Goal: Find specific page/section: Find specific page/section

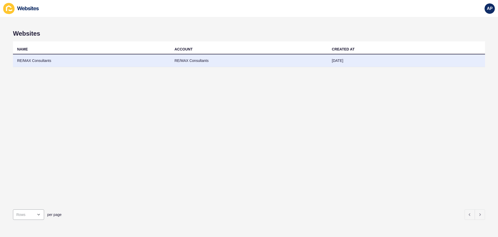
click at [141, 59] on td "RE/MAX Consultants" at bounding box center [92, 60] width 158 height 13
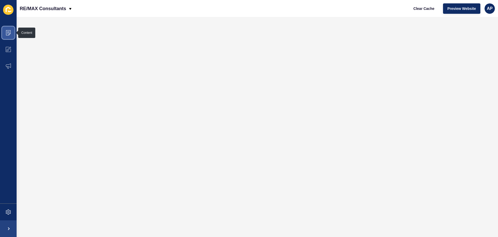
click at [11, 28] on span at bounding box center [8, 32] width 17 height 17
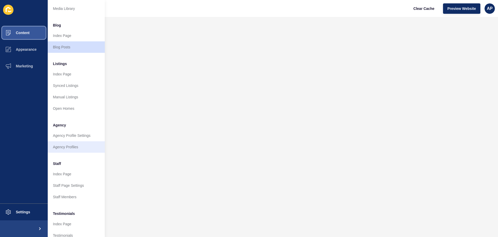
scroll to position [72, 0]
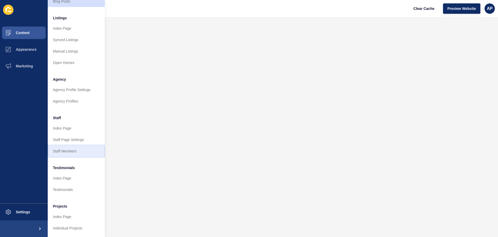
click at [73, 146] on link "Staff Members" at bounding box center [76, 150] width 57 height 11
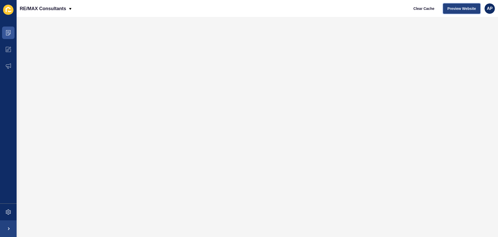
click at [455, 9] on span "Preview Website" at bounding box center [462, 8] width 29 height 5
click at [454, 10] on span "Preview Website" at bounding box center [462, 8] width 29 height 5
